Goal: Navigation & Orientation: Find specific page/section

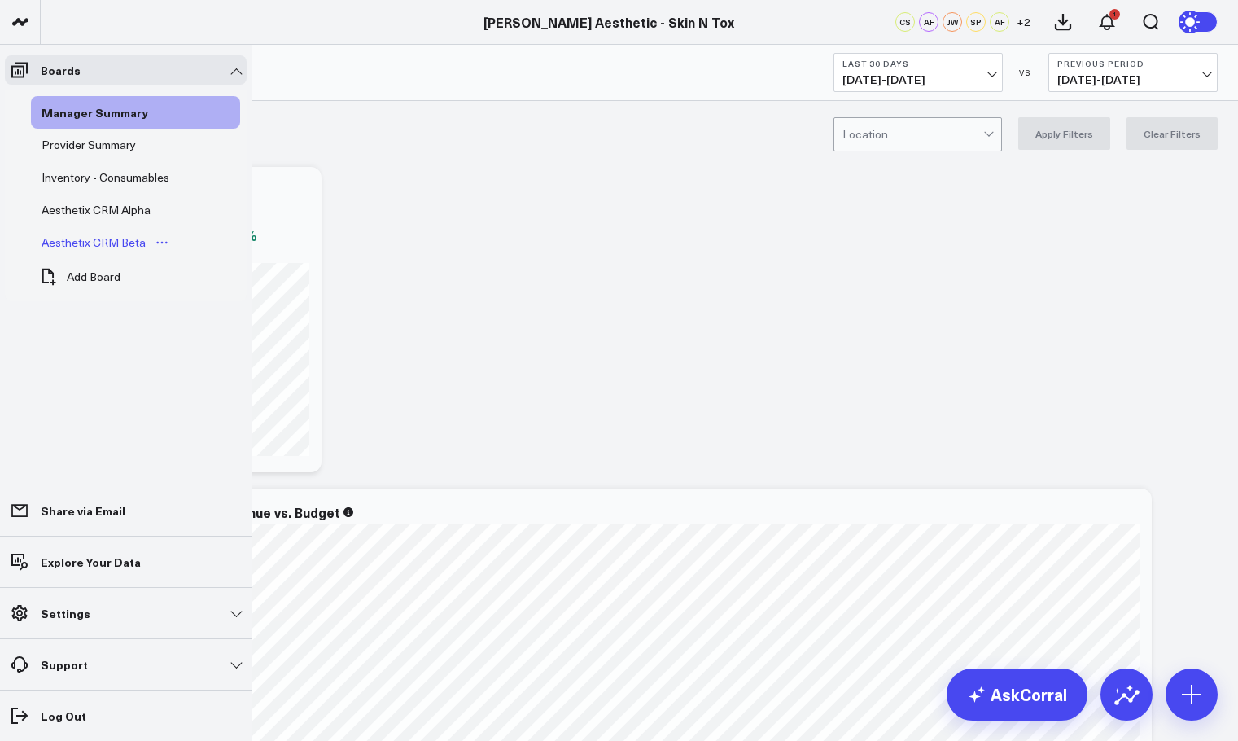
click at [82, 245] on div "Aesthetix CRM Beta" at bounding box center [93, 243] width 112 height 20
